Goal: Find specific page/section: Find specific page/section

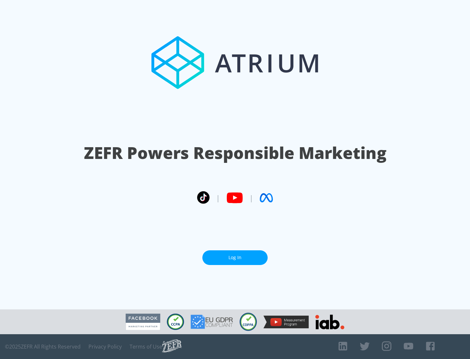
click at [235, 255] on link "Log In" at bounding box center [234, 257] width 65 height 15
